Goal: Task Accomplishment & Management: Use online tool/utility

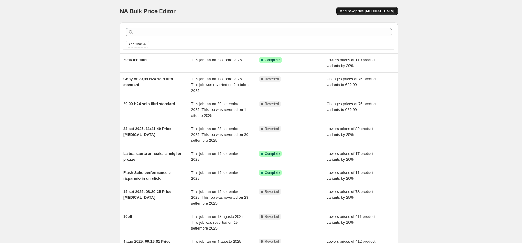
click at [364, 15] on button "Add new price [MEDICAL_DATA]" at bounding box center [366, 11] width 61 height 8
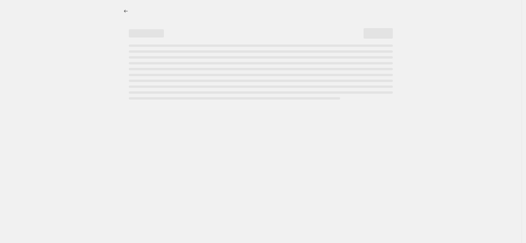
select select "percentage"
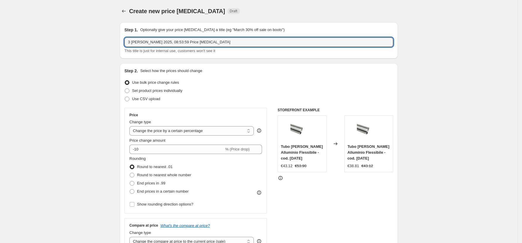
drag, startPoint x: 209, startPoint y: 43, endPoint x: 126, endPoint y: 43, distance: 83.4
click at [126, 43] on div "Step 1. Optionally give your price [MEDICAL_DATA] a title (eg "March 30% off sa…" at bounding box center [259, 40] width 278 height 36
paste input "CFC0140343"
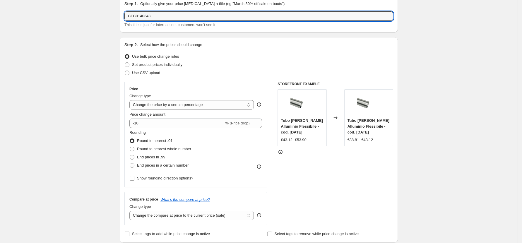
scroll to position [39, 0]
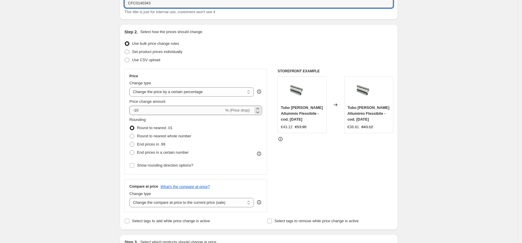
type input "CFC0140343"
click at [212, 111] on input "-10" at bounding box center [176, 110] width 95 height 9
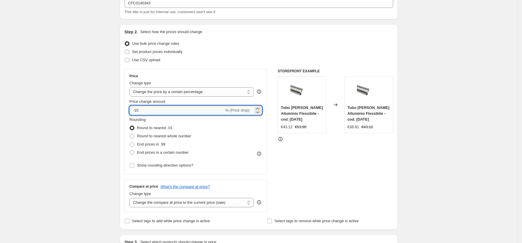
drag, startPoint x: 212, startPoint y: 111, endPoint x: 137, endPoint y: 111, distance: 74.3
click at [137, 111] on input "-10" at bounding box center [176, 110] width 95 height 9
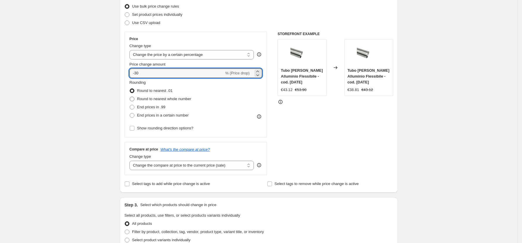
scroll to position [195, 0]
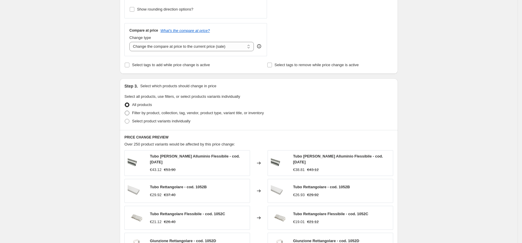
type input "-30"
click at [152, 113] on span "Filter by product, collection, tag, vendor, product type, variant title, or inv…" at bounding box center [198, 113] width 132 height 4
click at [125, 111] on input "Filter by product, collection, tag, vendor, product type, variant title, or inv…" at bounding box center [125, 111] width 0 height 0
radio input "true"
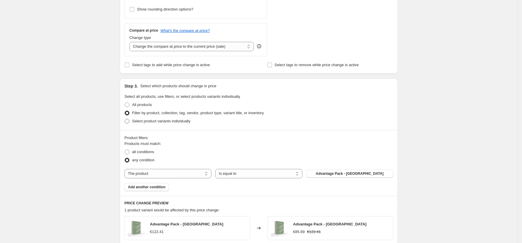
click at [166, 124] on span "Select product variants individually" at bounding box center [161, 121] width 58 height 6
click at [125, 119] on input "Select product variants individually" at bounding box center [125, 119] width 0 height 0
radio input "true"
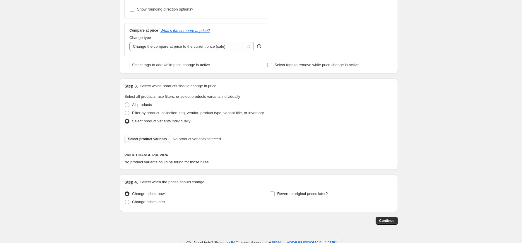
click at [158, 141] on span "Select product variants" at bounding box center [147, 139] width 39 height 5
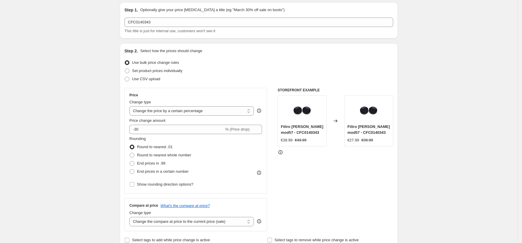
scroll to position [18, 0]
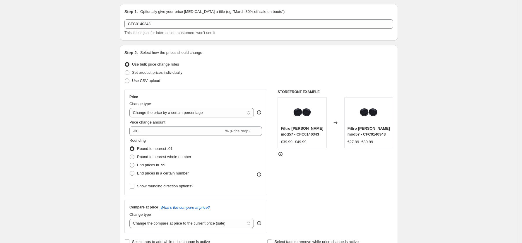
click at [152, 163] on span "End prices in .99" at bounding box center [151, 165] width 28 height 4
click at [130, 163] on input "End prices in .99" at bounding box center [130, 163] width 0 height 0
radio input "true"
